Goal: Check status: Check status

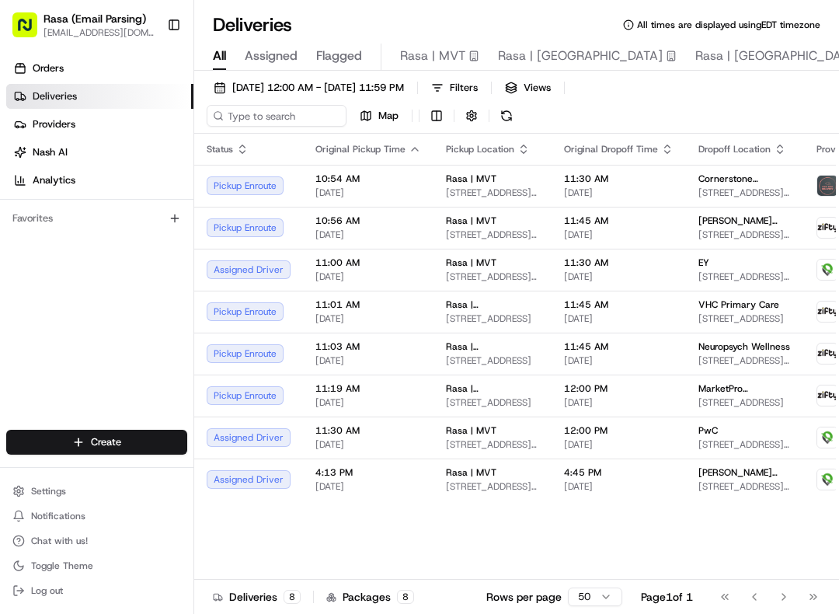
click at [457, 55] on span "Rasa | MVT" at bounding box center [432, 56] width 65 height 19
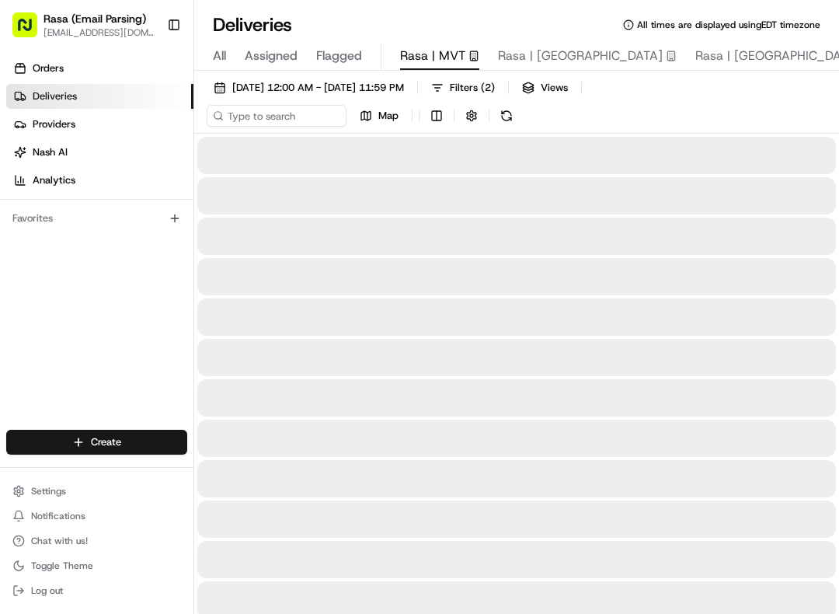
click at [359, 78] on button "[DATE] 12:00 AM - [DATE] 11:59 PM" at bounding box center [309, 88] width 204 height 22
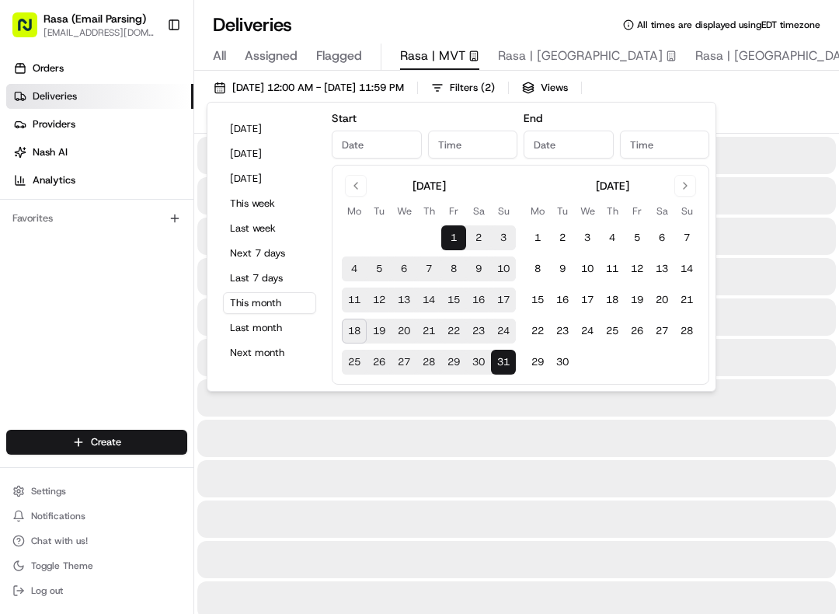
type input "[DATE]"
type input "12:00 AM"
type input "[DATE]"
type input "11:59 PM"
click at [274, 133] on button "[DATE]" at bounding box center [269, 129] width 93 height 22
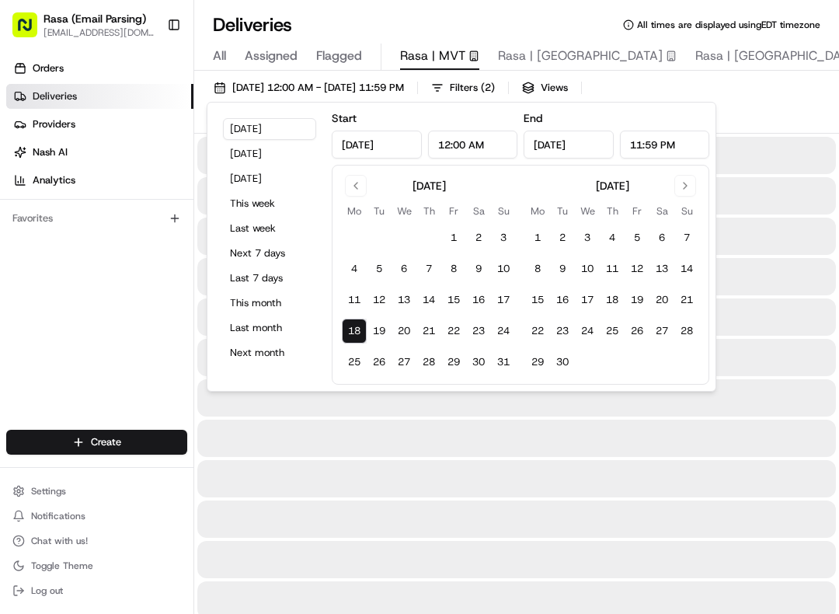
type input "[DATE]"
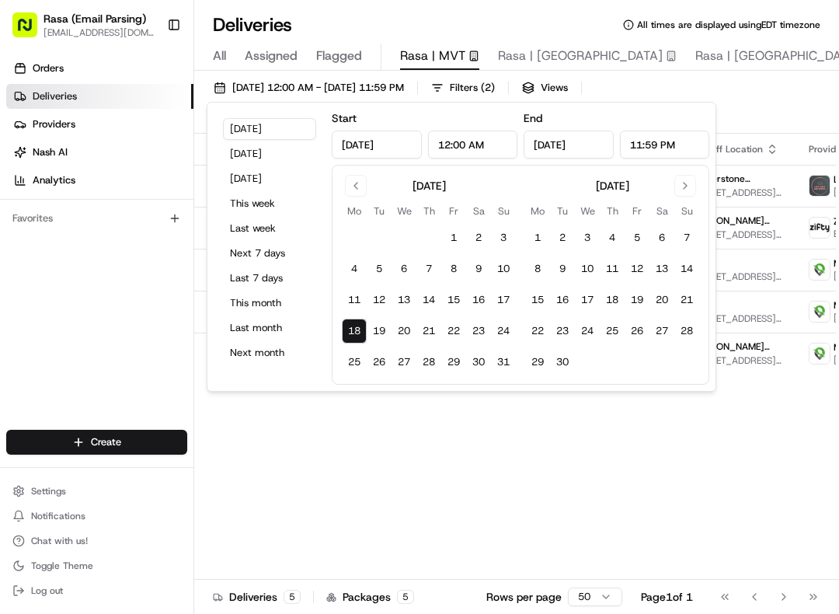
click at [416, 516] on div "Status Original Pickup Time Pickup Location Original Dropoff Time Dropoff Locat…" at bounding box center [615, 371] width 843 height 474
